Goal: Task Accomplishment & Management: Manage account settings

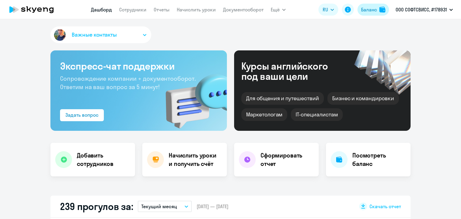
click at [374, 10] on div "Баланс" at bounding box center [369, 9] width 16 height 7
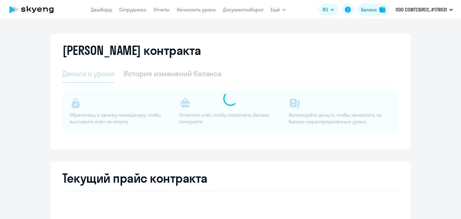
select select "english_adult_not_native_speaker"
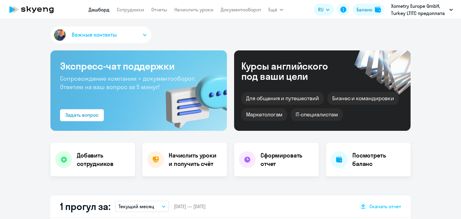
select select "30"
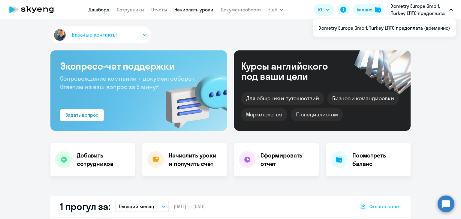
click at [181, 7] on link "Начислить уроки" at bounding box center [193, 10] width 39 height 6
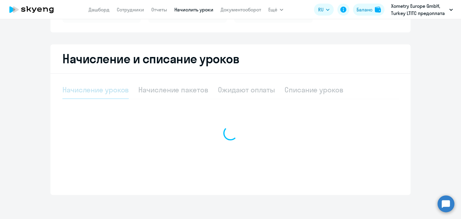
select select "10"
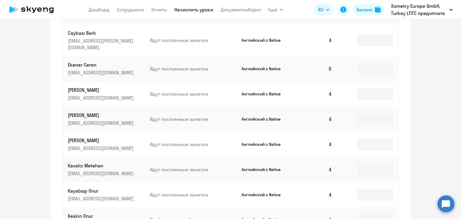
scroll to position [304, 0]
click at [91, 62] on p "Ekener Ceren" at bounding box center [101, 65] width 67 height 7
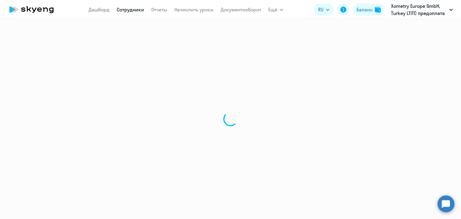
select select "english"
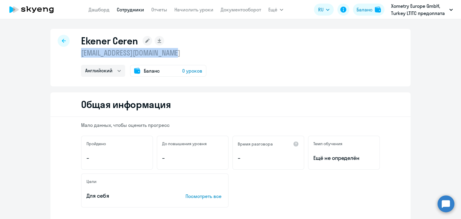
drag, startPoint x: 190, startPoint y: 52, endPoint x: 74, endPoint y: 56, distance: 115.9
click at [74, 56] on div "Ekener Ceren [EMAIL_ADDRESS][DOMAIN_NAME] Английский Баланс 0 уроков" at bounding box center [230, 58] width 360 height 58
copy p "[EMAIL_ADDRESS][DOMAIN_NAME]"
click at [59, 44] on div at bounding box center [64, 41] width 12 height 12
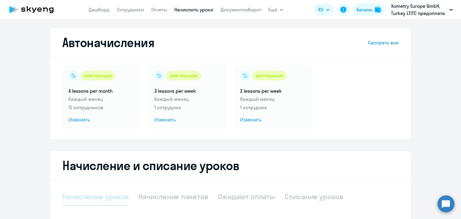
select select "10"
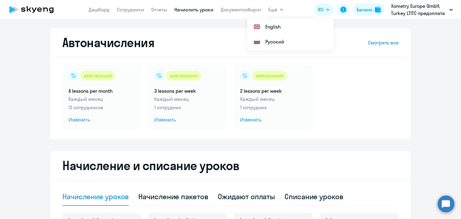
click at [331, 10] on button "RU" at bounding box center [324, 10] width 20 height 12
click at [325, 13] on button "RU" at bounding box center [324, 10] width 20 height 12
click at [319, 10] on span "RU" at bounding box center [320, 9] width 5 height 7
click at [318, 11] on span "RU" at bounding box center [320, 9] width 5 height 7
click at [315, 11] on button "RU" at bounding box center [324, 10] width 20 height 12
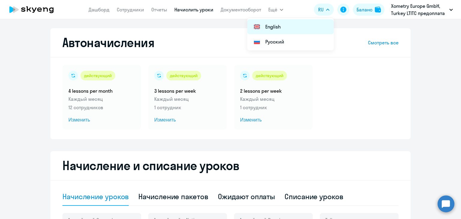
click at [299, 23] on li "English" at bounding box center [290, 26] width 86 height 15
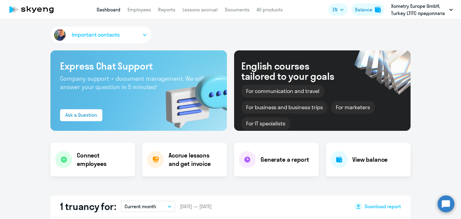
select select "30"
click at [196, 14] on app-header "Dashboard Employees Reports Lessons accrual Documents All products Dashboard Em…" at bounding box center [230, 9] width 461 height 19
click at [195, 14] on app-header "Dashboard Employees Reports Lessons accrual Documents All products Dashboard Em…" at bounding box center [230, 9] width 461 height 19
click at [193, 11] on link "Lessons accrual" at bounding box center [199, 10] width 35 height 6
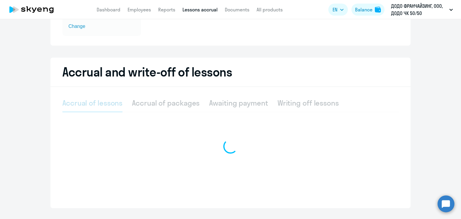
select select "10"
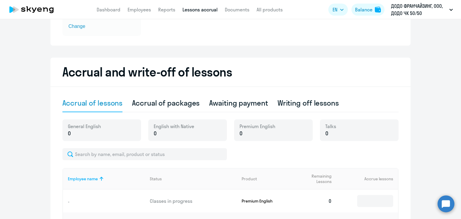
scroll to position [97, 0]
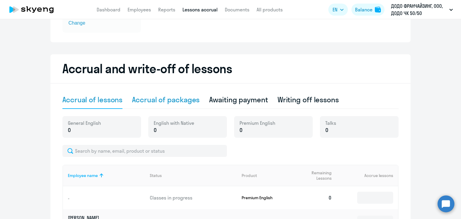
click at [186, 102] on div "Accrual of packages" at bounding box center [166, 100] width 68 height 10
select select "10"
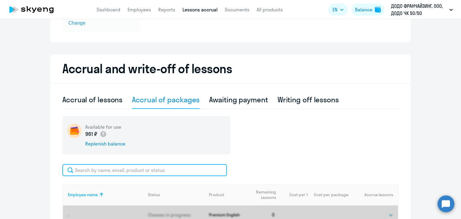
click at [104, 172] on input "text" at bounding box center [144, 170] width 164 height 12
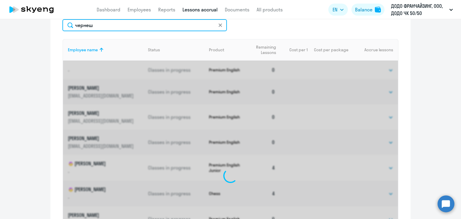
scroll to position [202, 0]
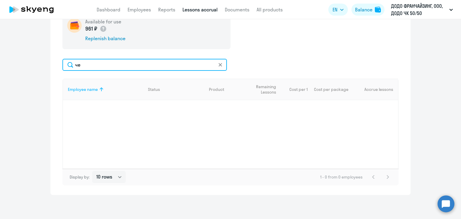
type input "ч"
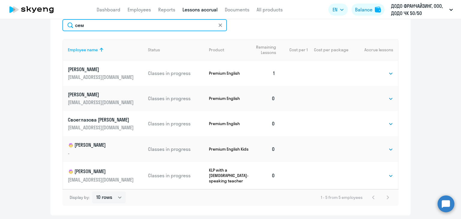
scroll to position [261, 0]
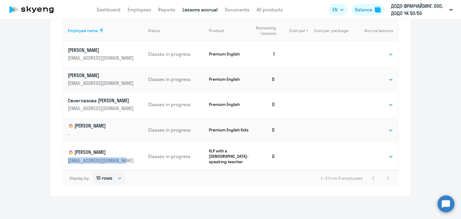
drag, startPoint x: 64, startPoint y: 160, endPoint x: 139, endPoint y: 164, distance: 75.4
click at [139, 164] on td "[PERSON_NAME] [EMAIL_ADDRESS][DOMAIN_NAME]" at bounding box center [103, 156] width 80 height 27
copy p "[EMAIL_ADDRESS][DOMAIN_NAME]"
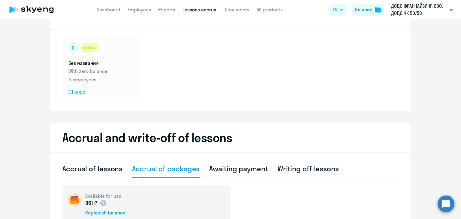
scroll to position [135, 0]
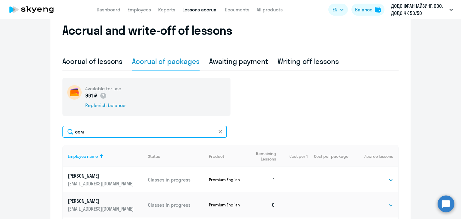
click at [106, 132] on input "сем" at bounding box center [144, 132] width 164 height 12
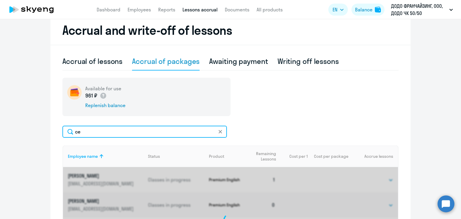
type input "с"
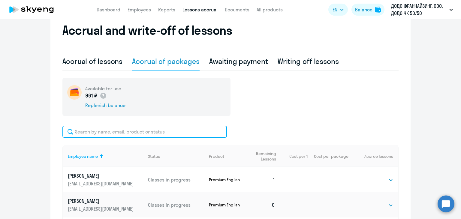
paste input "[EMAIL_ADDRESS][DOMAIN_NAME]"
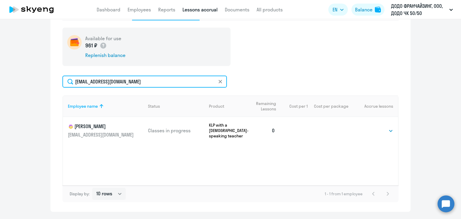
scroll to position [187, 0]
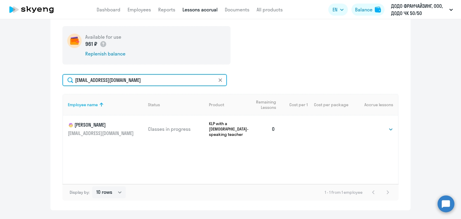
type input "e.chereshkevich@gmail.com"
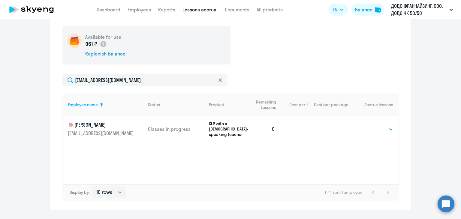
click at [385, 124] on td "Select 1 4 8 16 32 64 128 Select" at bounding box center [373, 129] width 50 height 27
click at [382, 129] on select "Select 1 4 8 16 32 64 128" at bounding box center [383, 129] width 19 height 7
select select "16"
click at [374, 126] on select "Select 1 4 8 16 32 64 128" at bounding box center [383, 129] width 19 height 7
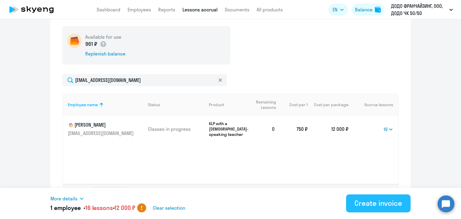
click at [363, 205] on div "Create invoice" at bounding box center [378, 203] width 48 height 10
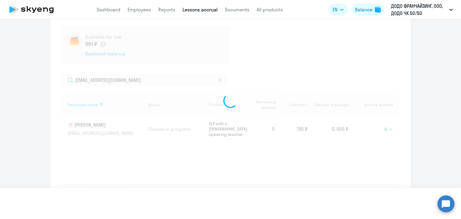
select select
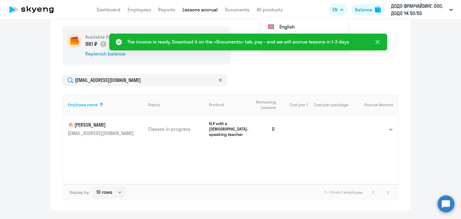
click at [376, 41] on icon at bounding box center [377, 41] width 7 height 7
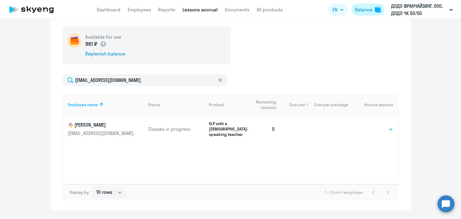
click at [366, 11] on div "Balance" at bounding box center [363, 9] width 17 height 7
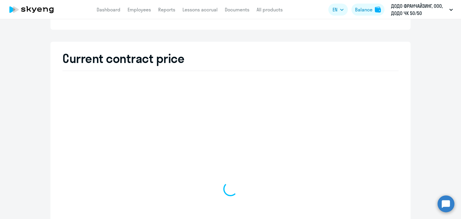
select select "english_adult_not_native_speaker"
